Goal: Task Accomplishment & Management: Manage account settings

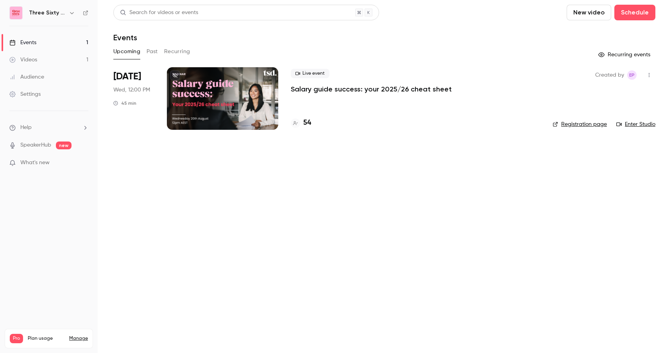
click at [70, 11] on icon "button" at bounding box center [72, 13] width 6 height 6
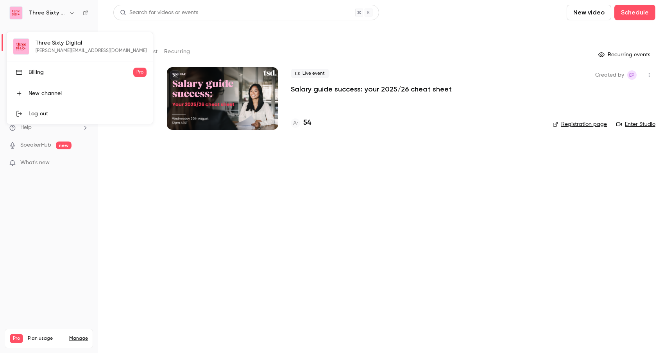
click at [70, 11] on div at bounding box center [335, 176] width 671 height 353
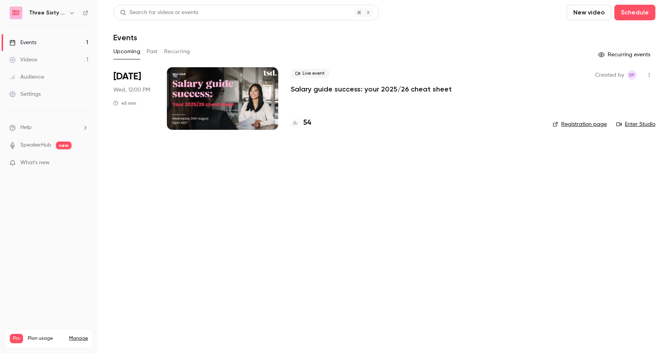
click at [279, 246] on main "Search for videos or events New video Schedule Events Upcoming Past Recurring R…" at bounding box center [385, 176] width 574 height 353
click at [309, 125] on h4 "54" at bounding box center [307, 123] width 8 height 11
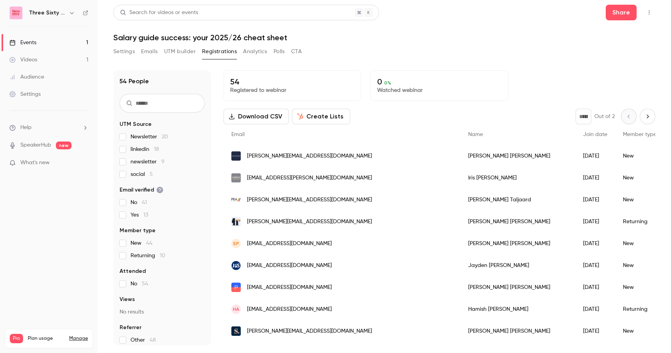
click at [585, 69] on div "54 People UTM Source Newsletter 20 linkedin 18 newsletter 9 social 5 Email veri…" at bounding box center [384, 203] width 542 height 284
click at [177, 107] on input "text" at bounding box center [162, 103] width 85 height 19
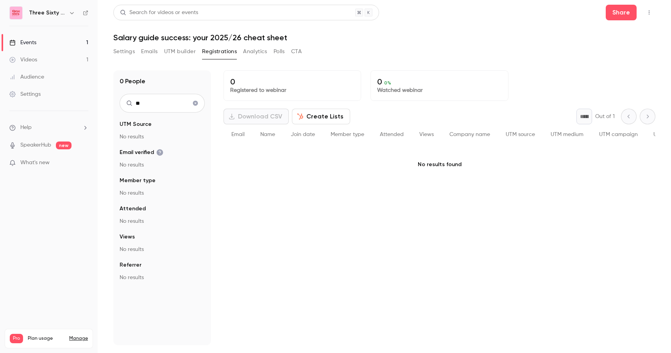
type input "*"
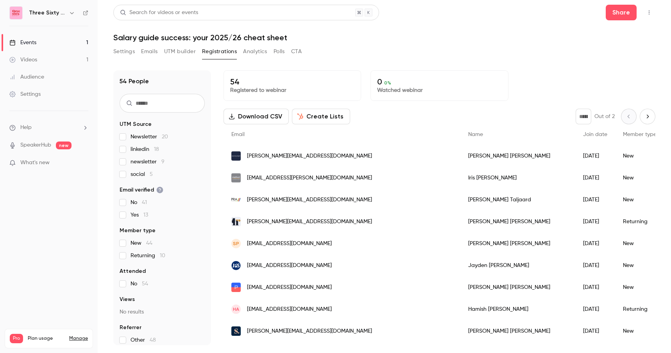
click at [577, 59] on div "Settings Emails UTM builder Registrations Analytics Polls CTA" at bounding box center [384, 53] width 542 height 16
click at [28, 45] on div "Events" at bounding box center [22, 43] width 27 height 8
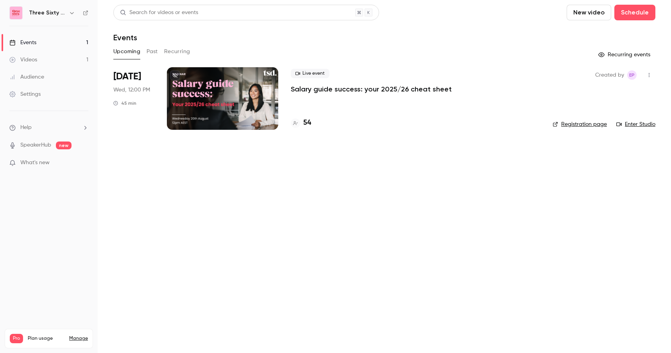
click at [633, 123] on link "Enter Studio" at bounding box center [636, 124] width 39 height 8
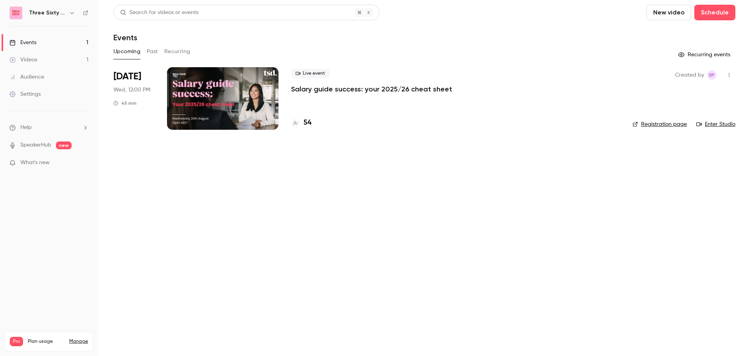
click at [220, 97] on div at bounding box center [222, 98] width 111 height 63
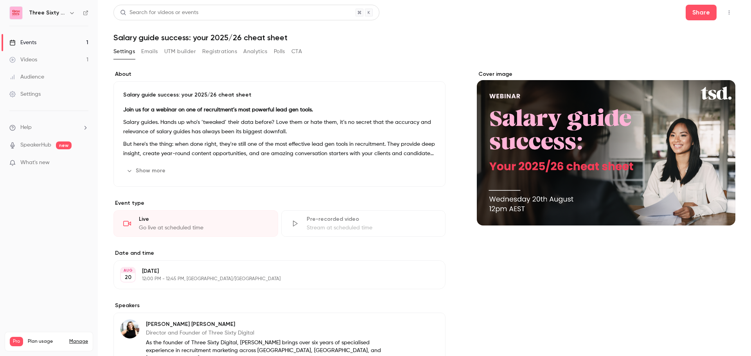
click at [218, 74] on label "About" at bounding box center [279, 74] width 332 height 8
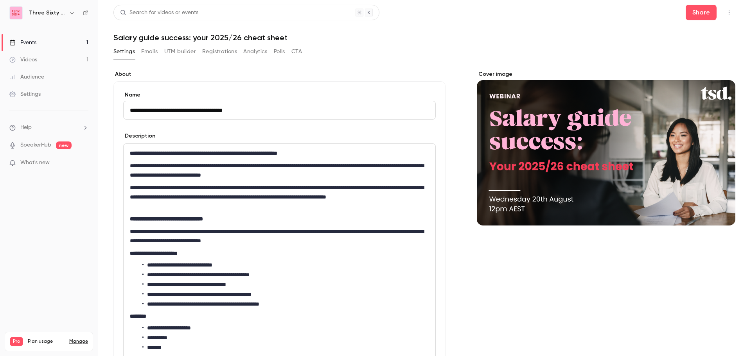
click at [148, 49] on button "Emails" at bounding box center [149, 51] width 16 height 13
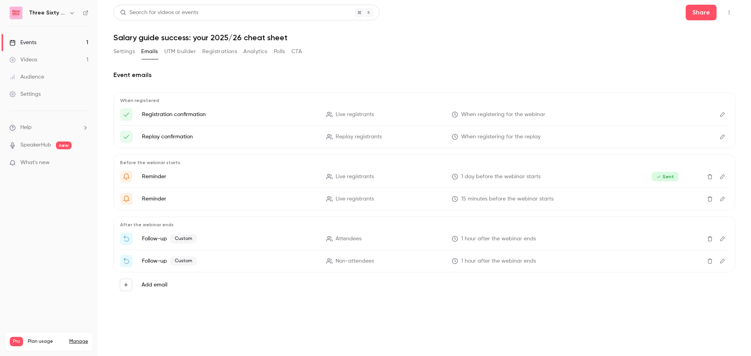
click at [251, 239] on p "Follow-up Custom" at bounding box center [229, 238] width 175 height 9
click at [671, 237] on icon "Edit" at bounding box center [722, 238] width 6 height 5
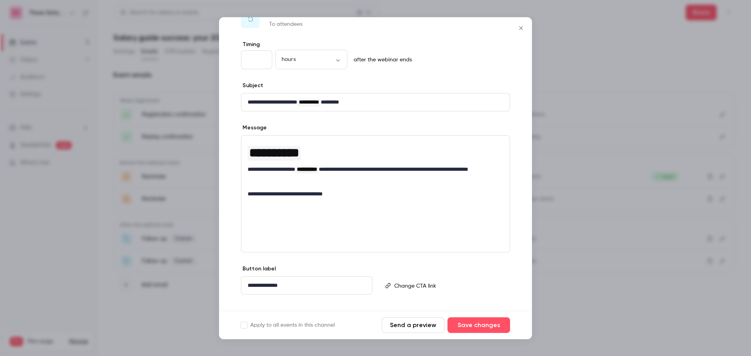
scroll to position [36, 0]
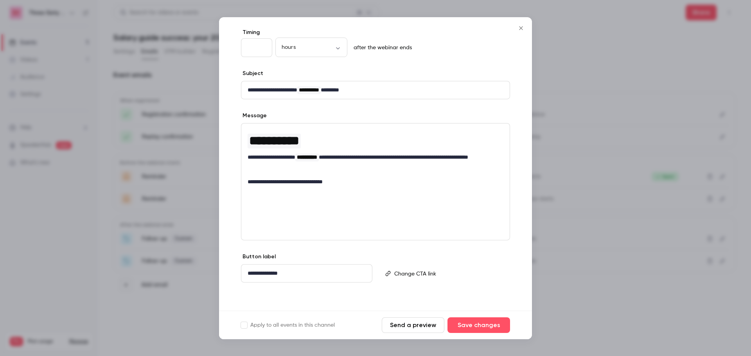
click at [413, 204] on div "**********" at bounding box center [375, 181] width 269 height 117
click at [395, 327] on button "Send a preview" at bounding box center [413, 326] width 63 height 16
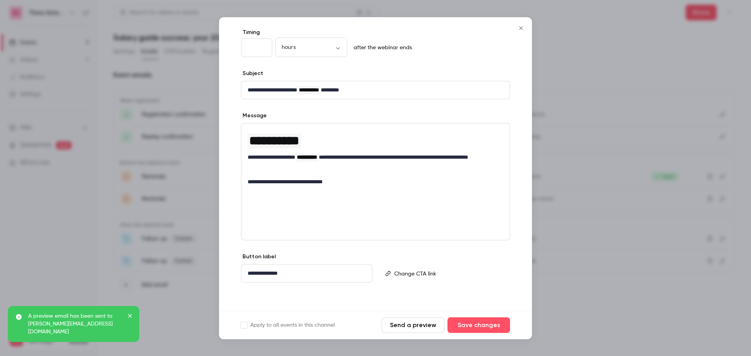
click at [521, 29] on icon "Close" at bounding box center [521, 28] width 4 height 4
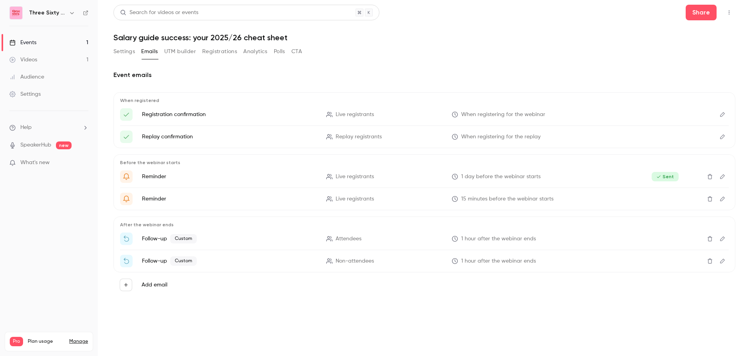
click at [66, 223] on nav "Three Sixty Digital Events 1 Videos 1 Audience Settings Help SpeakerHub new Wha…" at bounding box center [49, 178] width 98 height 356
click at [50, 161] on p "What's new" at bounding box center [42, 163] width 66 height 8
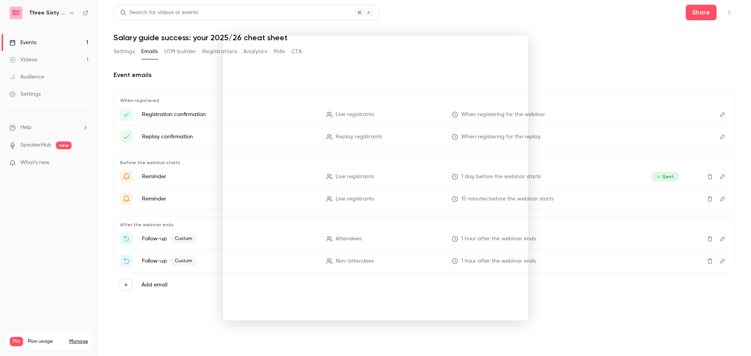
click at [537, 54] on div at bounding box center [375, 178] width 751 height 356
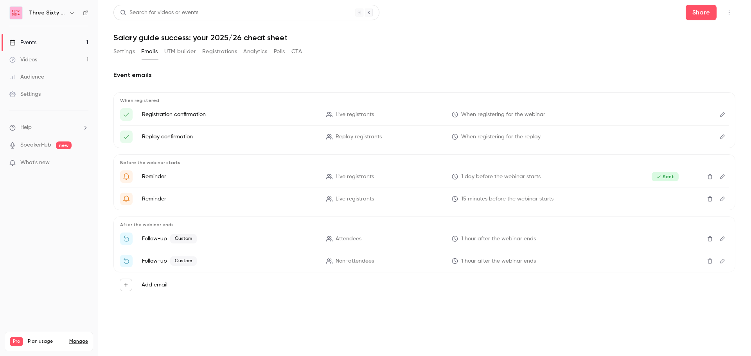
click at [36, 40] on div "Events" at bounding box center [22, 43] width 27 height 8
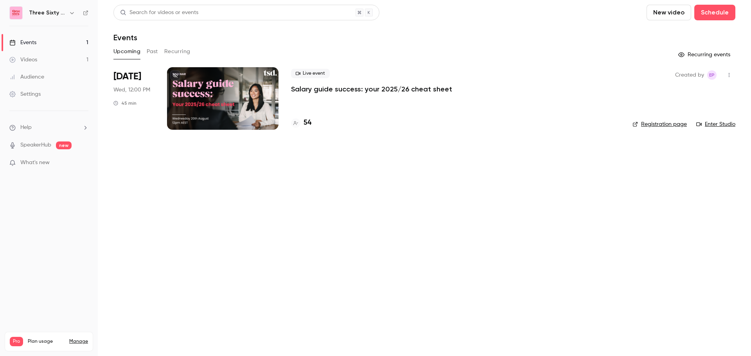
click at [543, 196] on main "Search for videos or events New video Schedule Events Upcoming Past Recurring R…" at bounding box center [424, 178] width 653 height 356
click at [196, 252] on main "Search for videos or events New video Schedule Events Upcoming Past Recurring R…" at bounding box center [424, 178] width 653 height 356
click at [671, 126] on link "Enter Studio" at bounding box center [715, 124] width 39 height 8
